Goal: Information Seeking & Learning: Learn about a topic

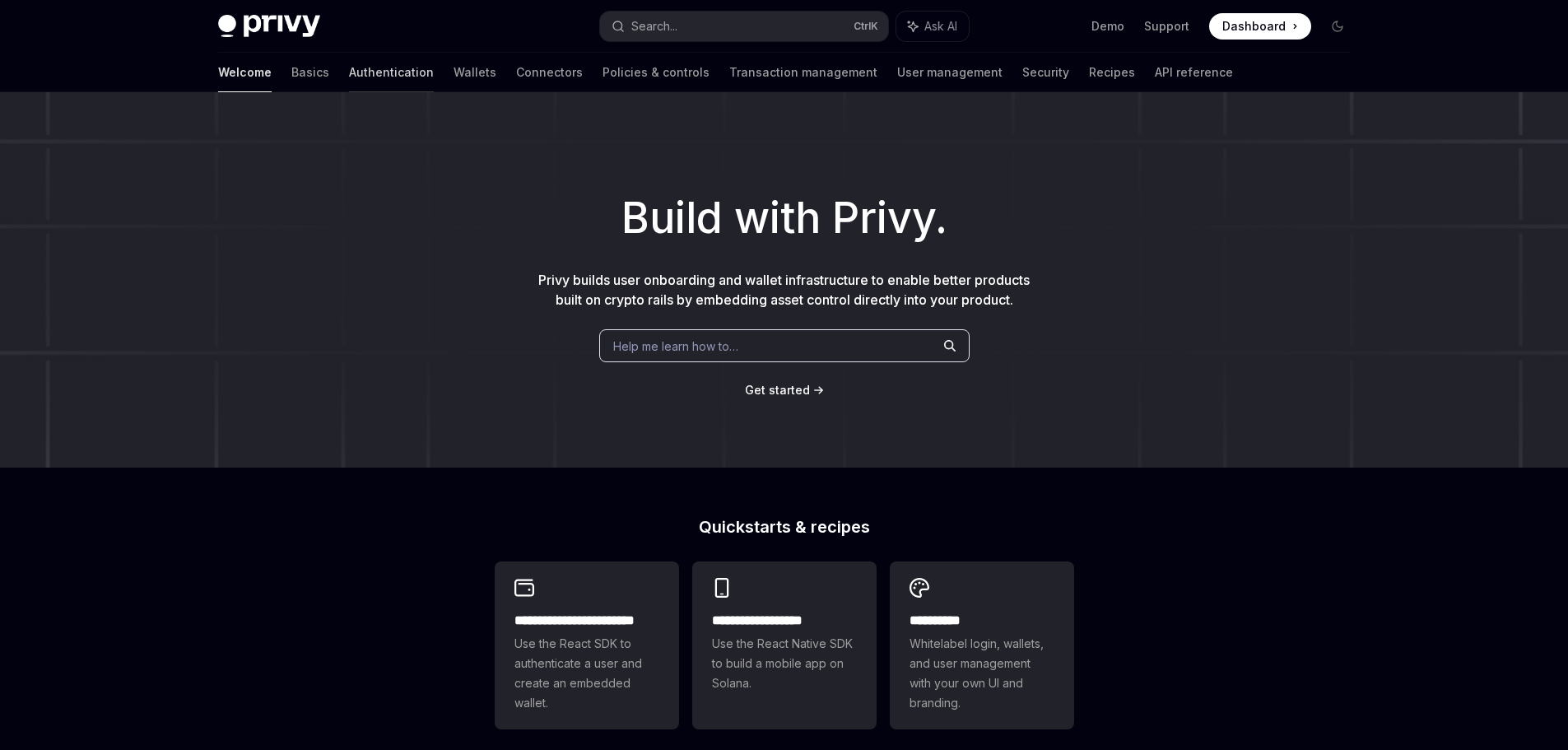
click at [349, 70] on link "Authentication" at bounding box center [391, 72] width 85 height 39
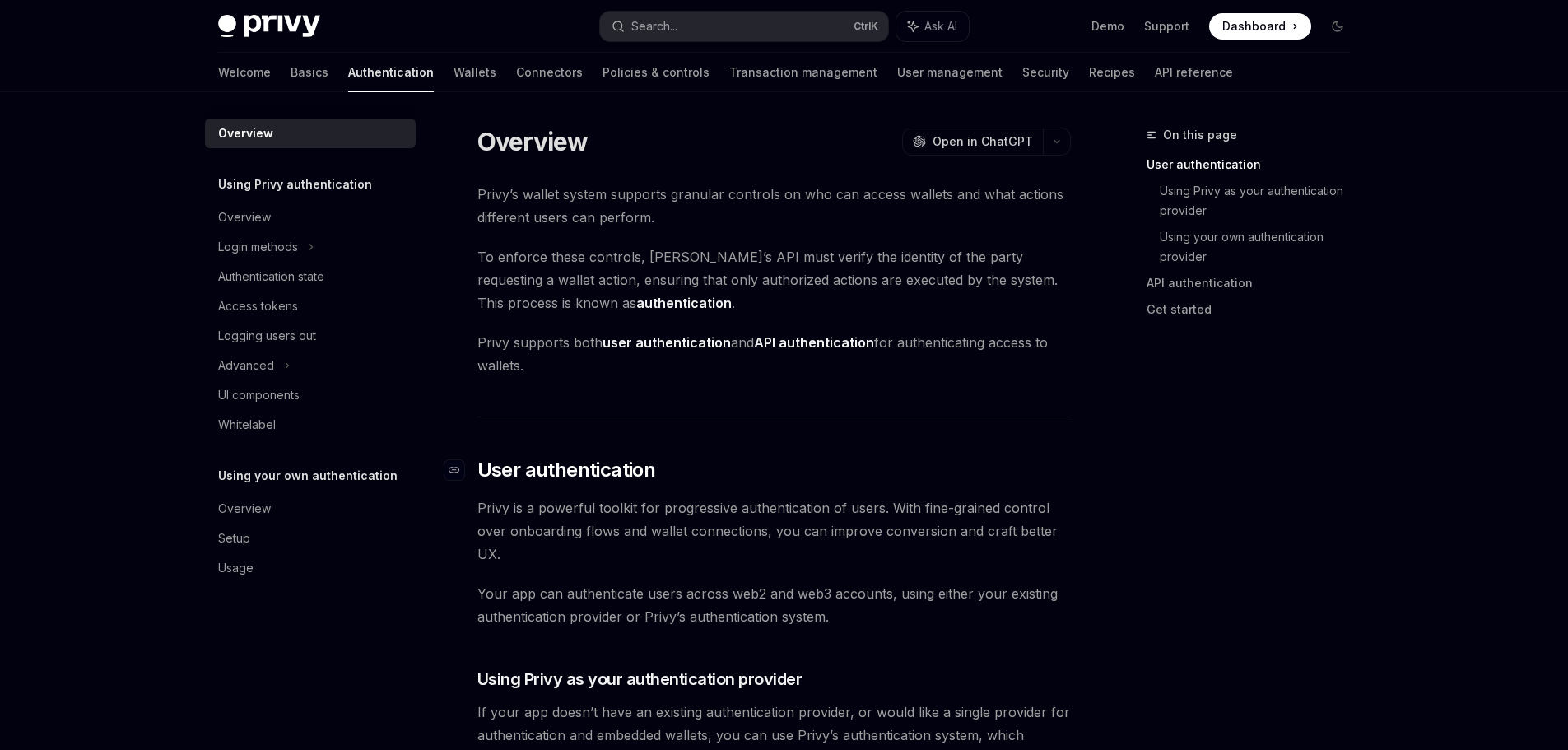
click at [565, 469] on span "User authentication" at bounding box center [567, 470] width 179 height 26
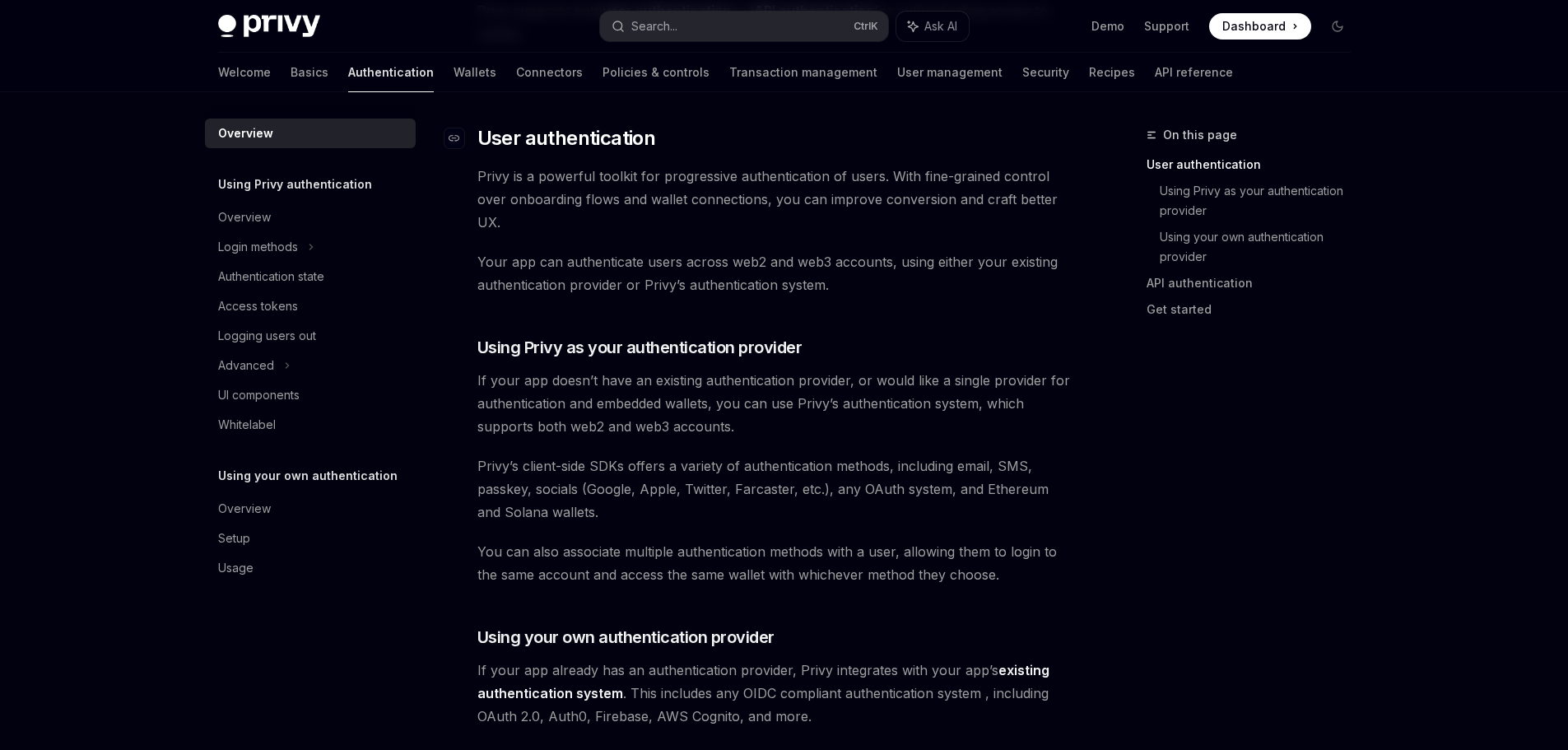
scroll to position [414, 0]
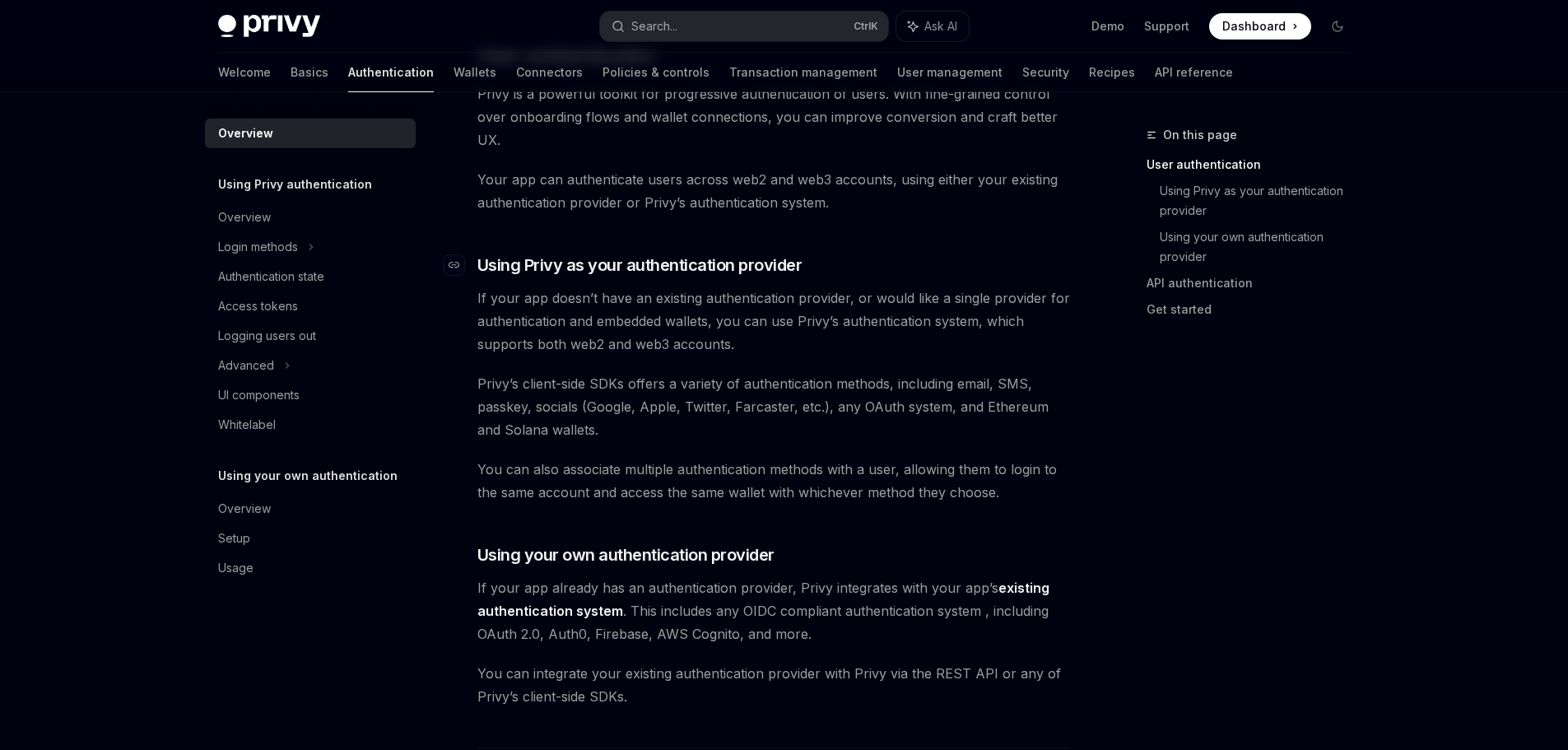
click at [709, 259] on span "Using Privy as your authentication provider" at bounding box center [640, 265] width 325 height 23
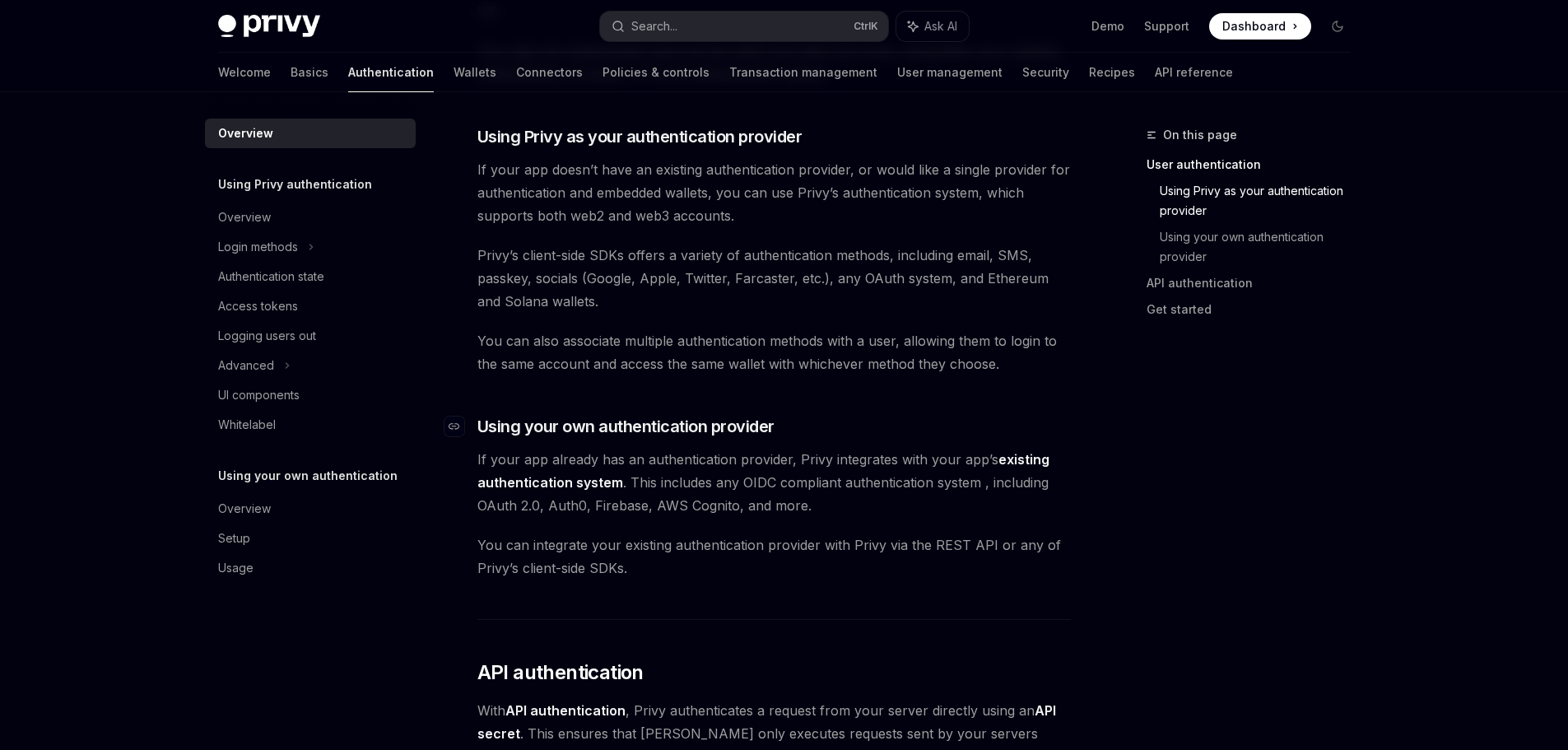
click at [695, 433] on span "Using your own authentication provider" at bounding box center [626, 427] width 297 height 23
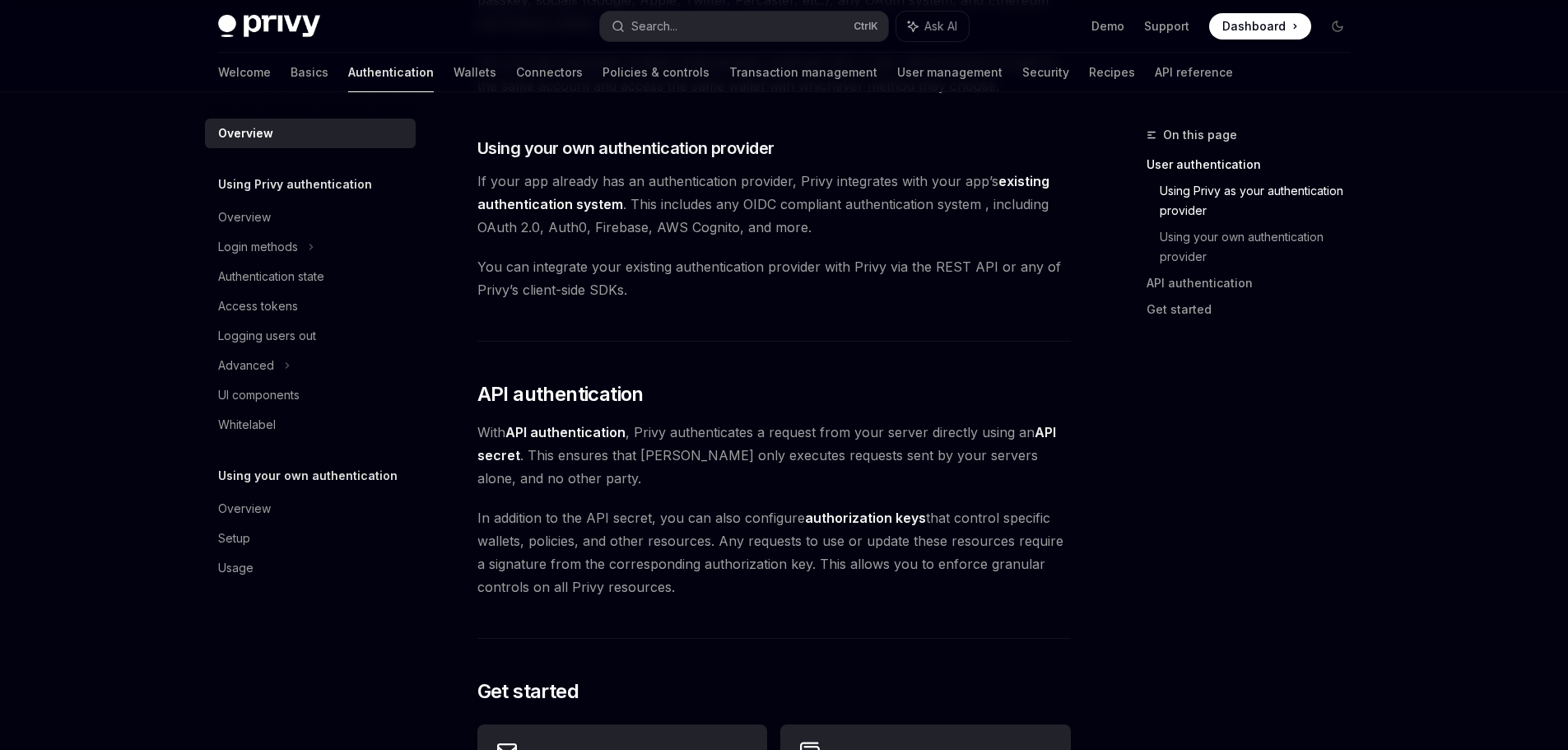
scroll to position [832, 0]
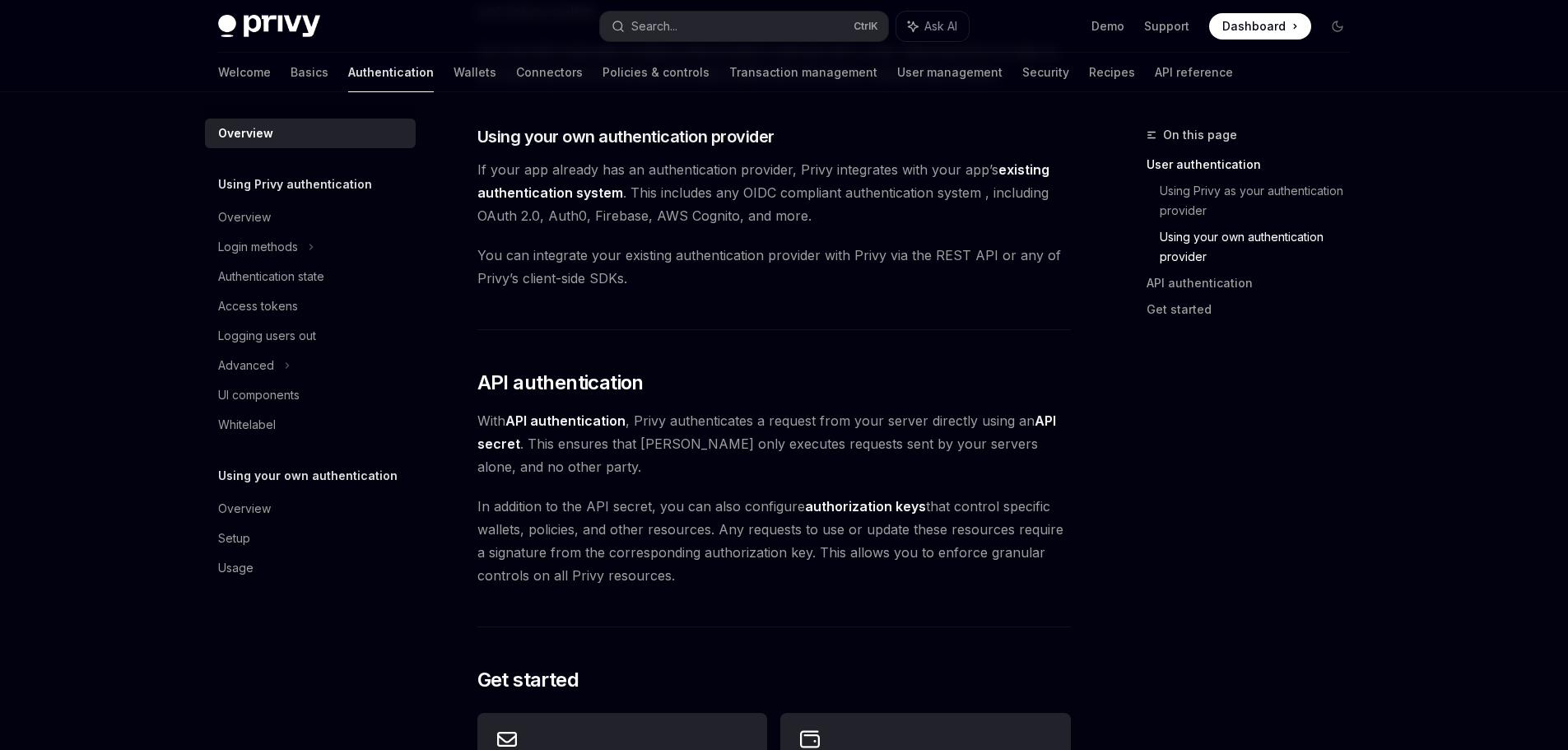
click at [933, 192] on span "If your app already has an authentication provider, Privy integrates with your …" at bounding box center [774, 192] width 593 height 69
drag, startPoint x: 507, startPoint y: 218, endPoint x: 736, endPoint y: 223, distance: 229.1
click at [736, 223] on span "If your app already has an authentication provider, Privy integrates with your …" at bounding box center [774, 192] width 593 height 69
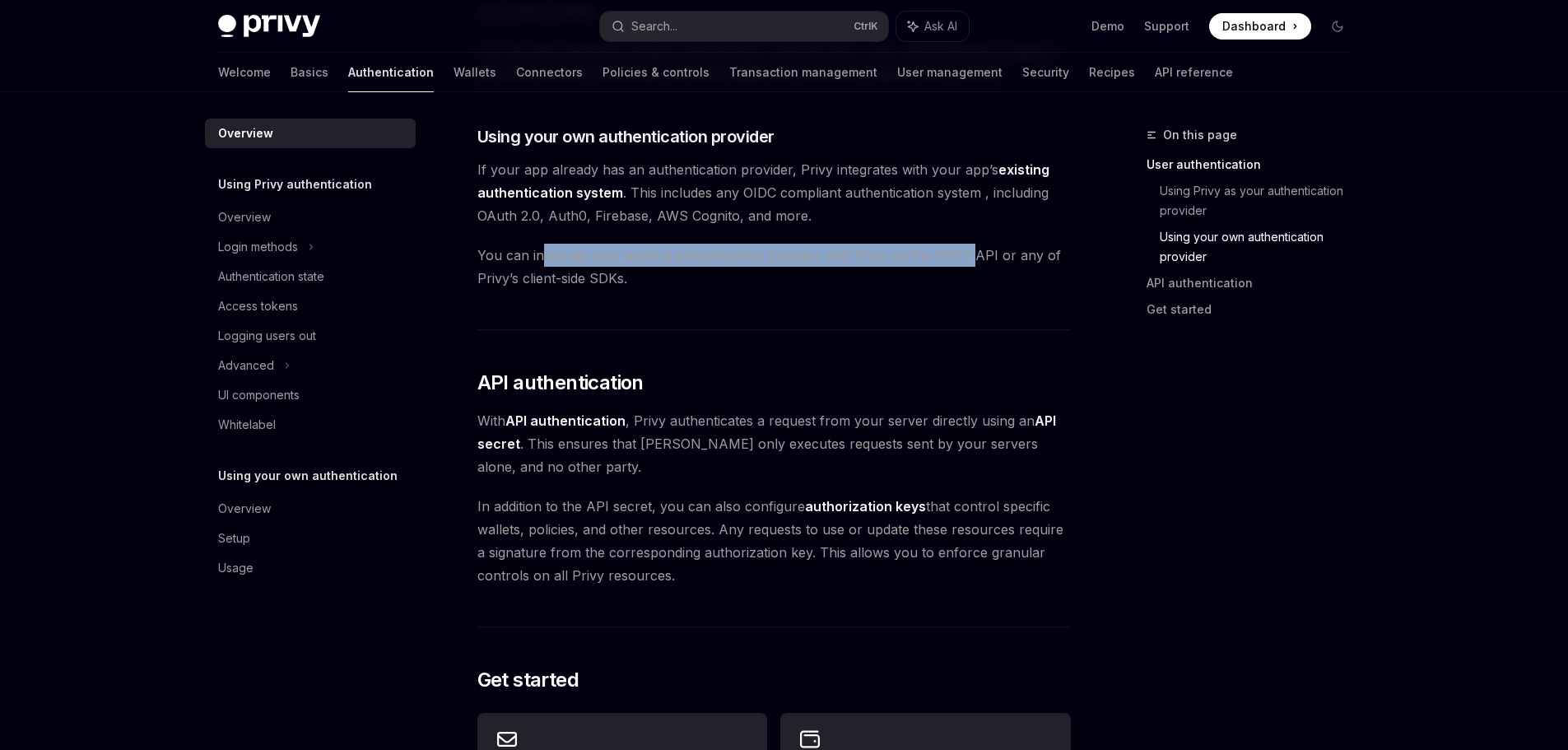
drag, startPoint x: 538, startPoint y: 265, endPoint x: 969, endPoint y: 254, distance: 431.1
click at [969, 254] on span "You can integrate your existing authentication provider with Privy via the REST…" at bounding box center [774, 266] width 593 height 46
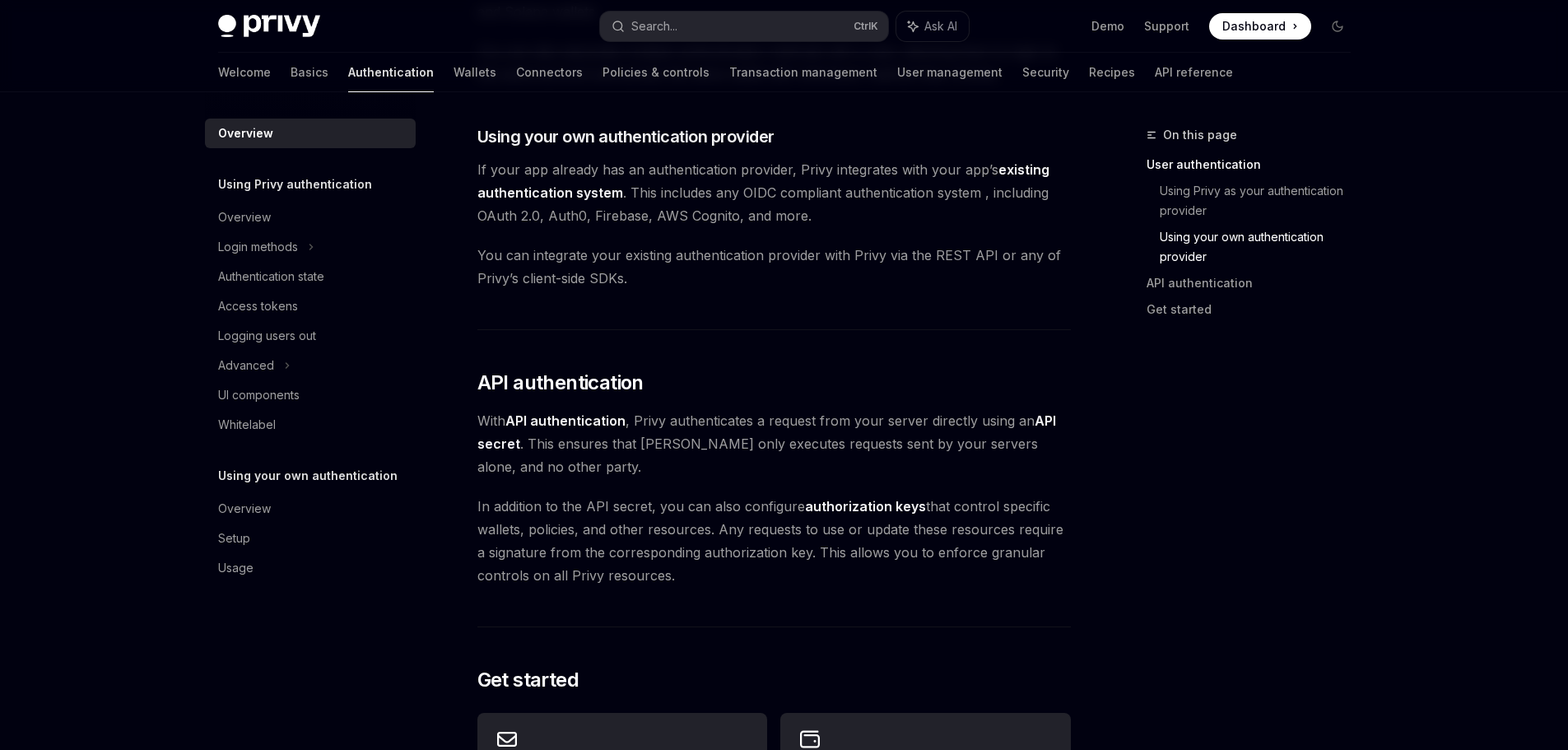
click at [962, 285] on span "You can integrate your existing authentication provider with Privy via the REST…" at bounding box center [774, 266] width 593 height 46
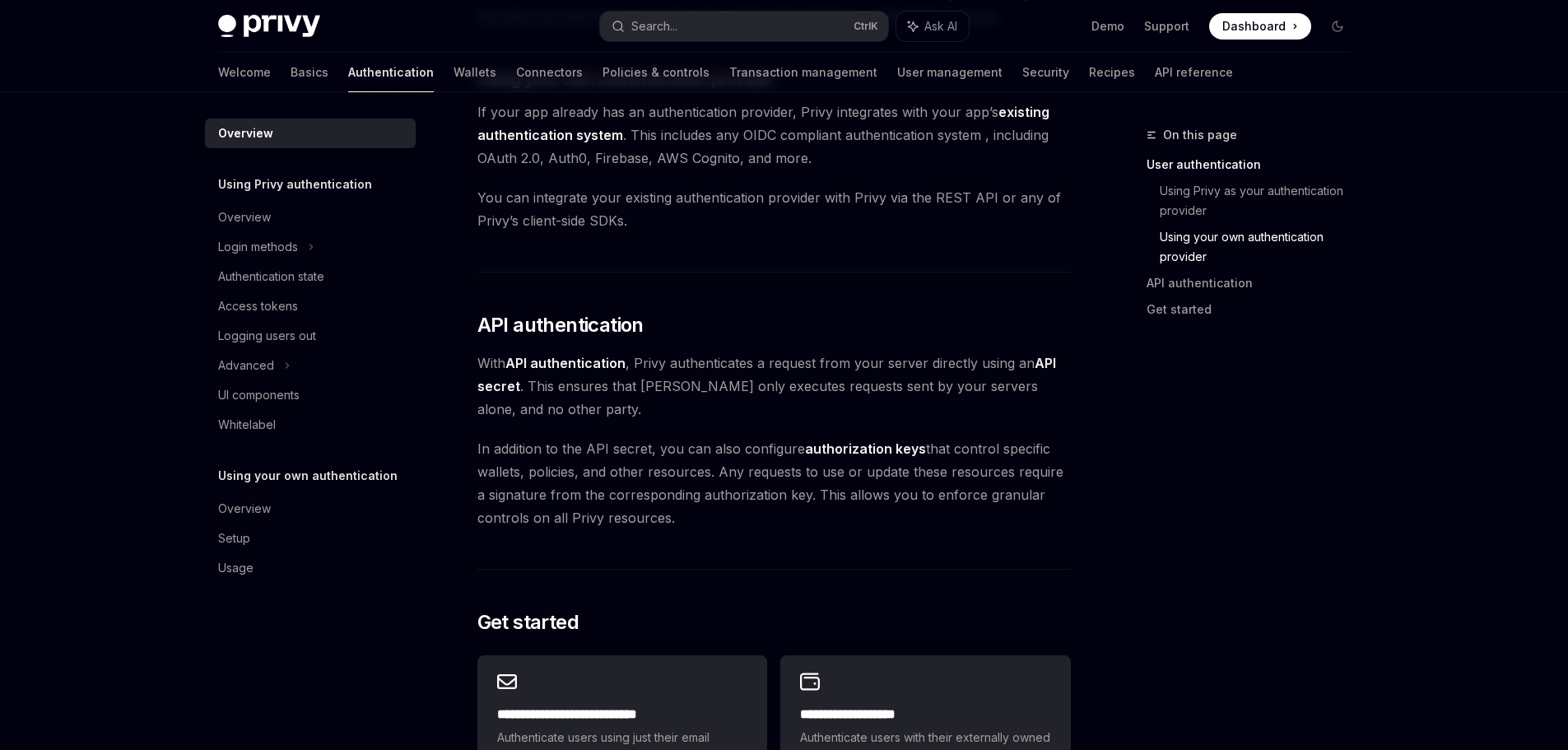
scroll to position [914, 0]
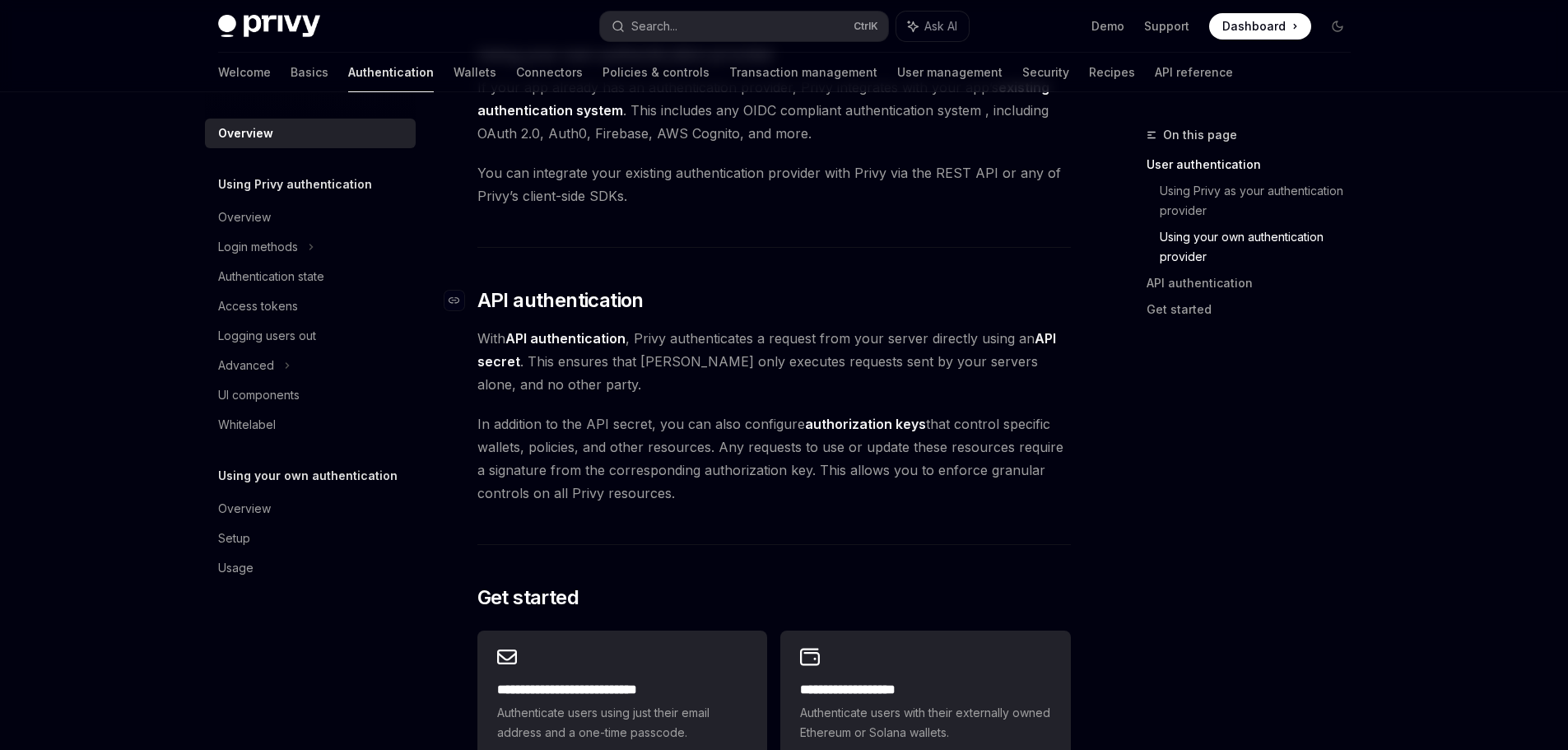
click at [605, 306] on span "API authentication" at bounding box center [561, 300] width 166 height 26
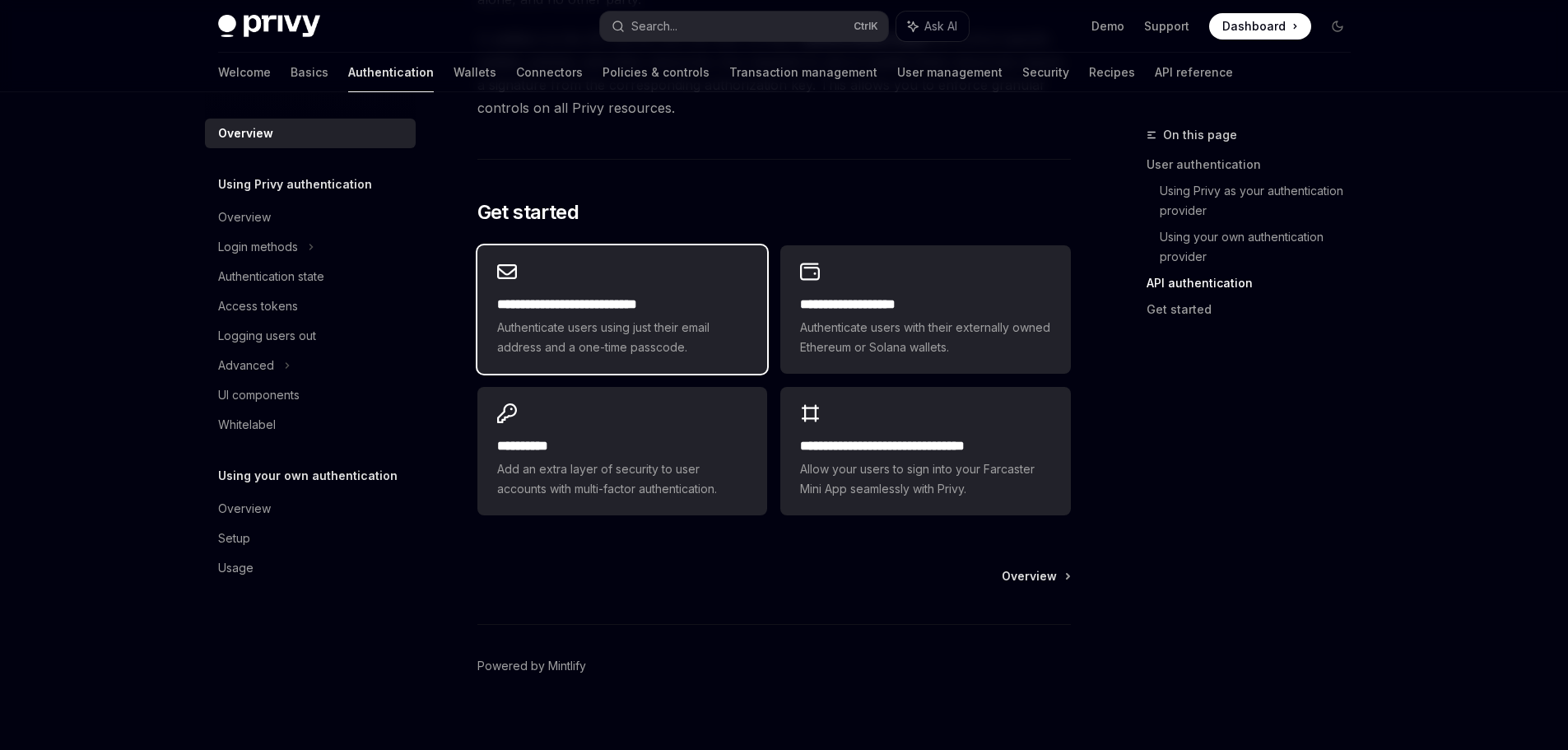
scroll to position [1315, 0]
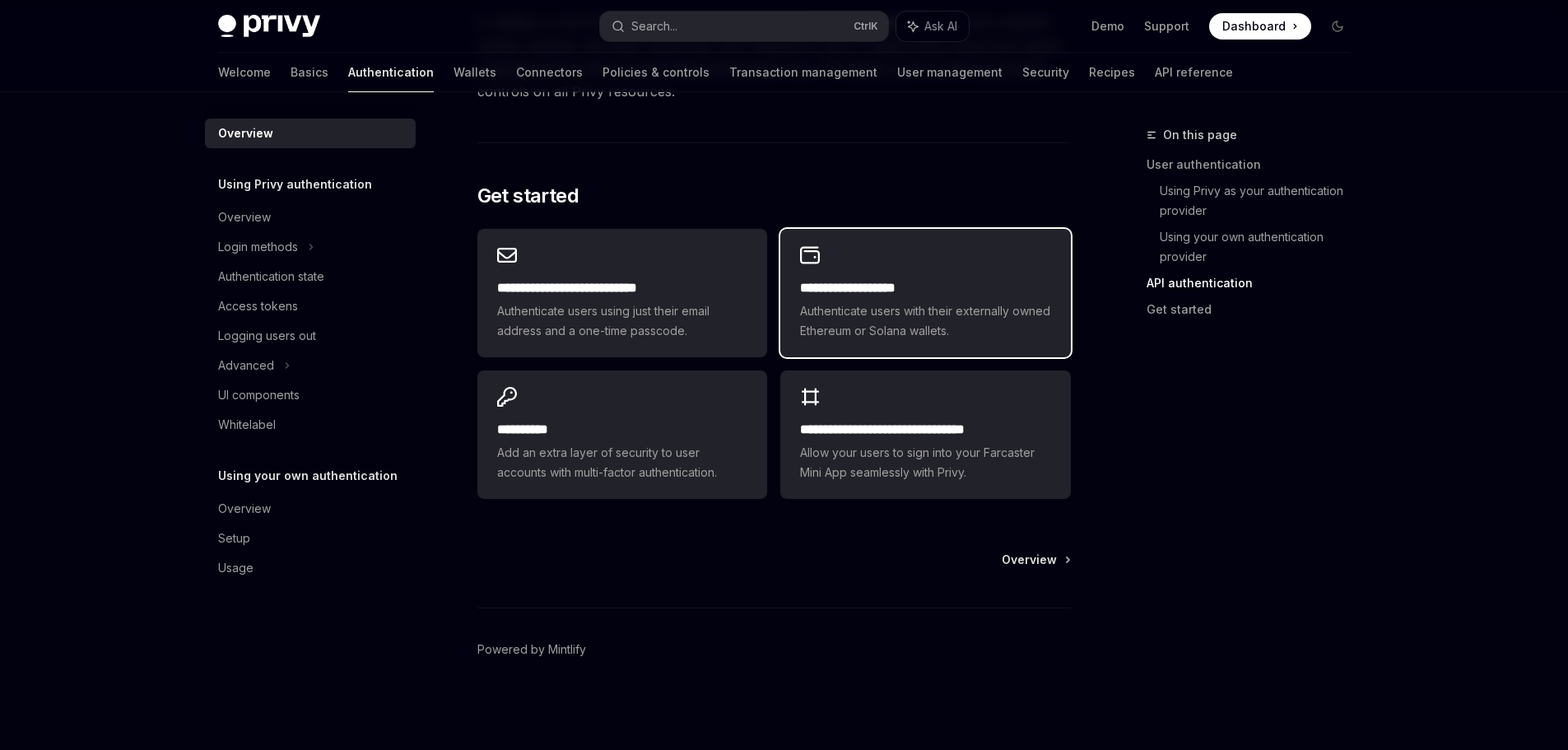
click at [969, 306] on span "Authenticate users with their externally owned Ethereum or Solana wallets." at bounding box center [925, 320] width 250 height 39
type textarea "*"
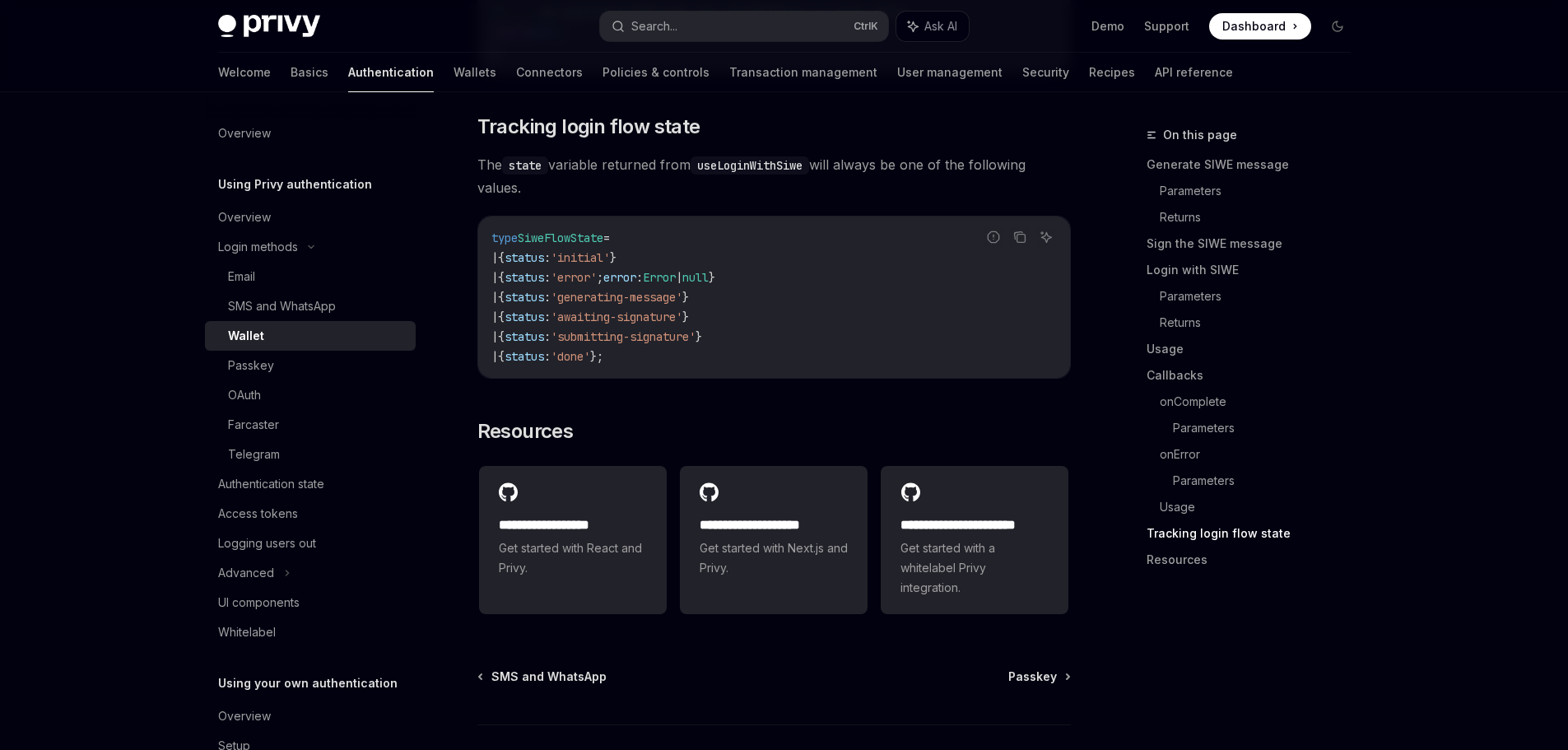
scroll to position [4244, 0]
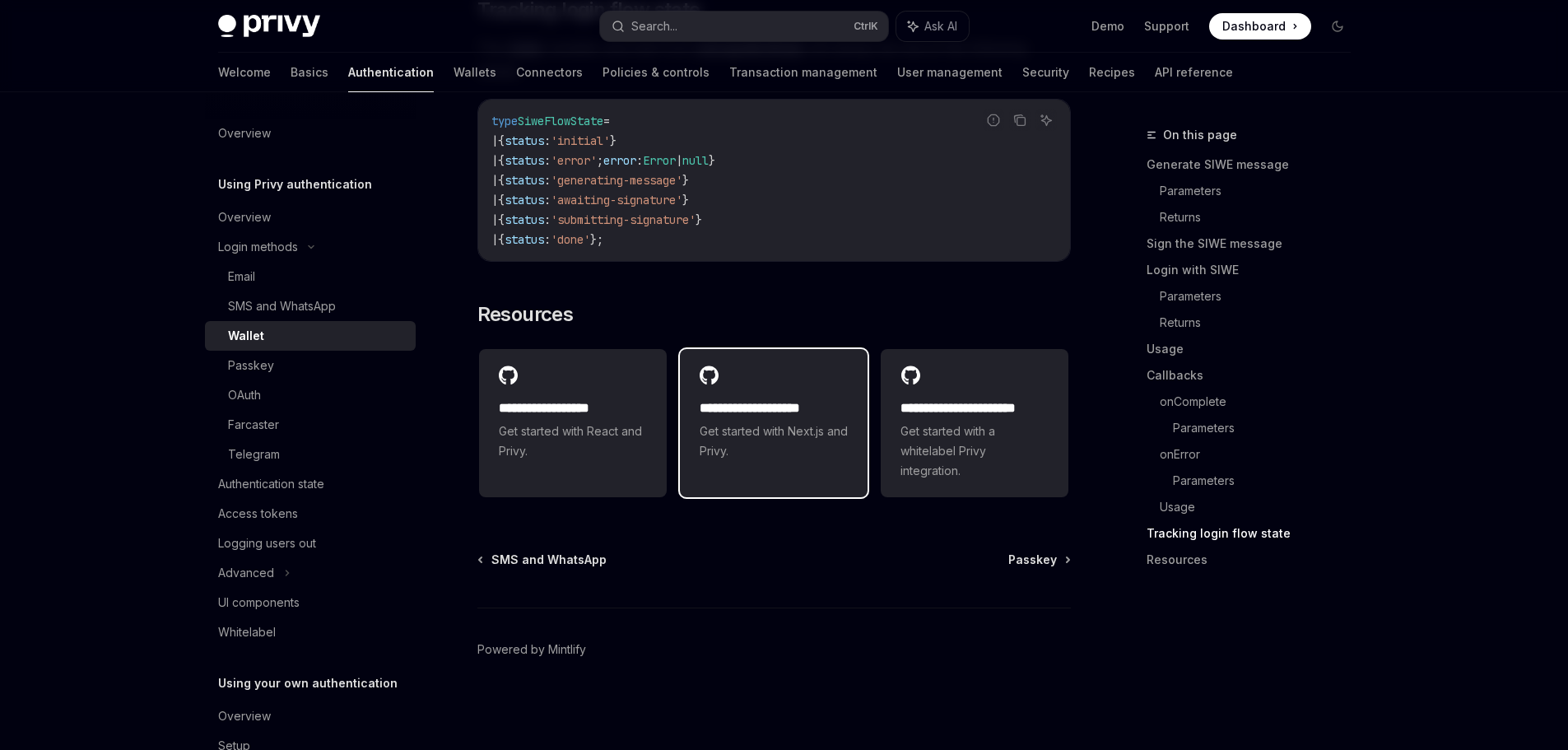
click at [822, 446] on span "Get started with Next.js and Privy." at bounding box center [774, 440] width 148 height 39
